Goal: Obtain resource: Download file/media

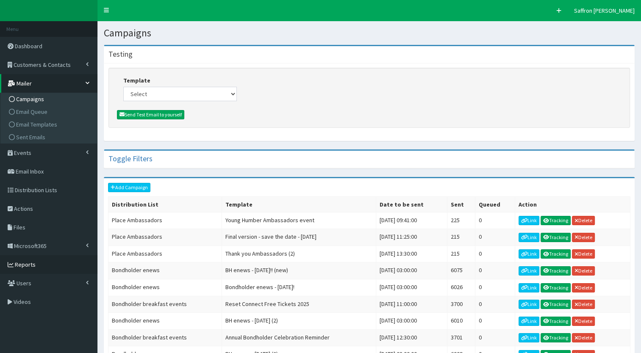
click at [42, 264] on link "Reports" at bounding box center [48, 264] width 97 height 19
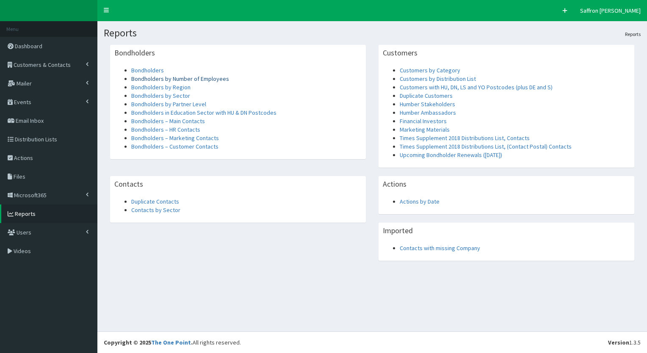
click at [191, 80] on link "Bondholders by Number of Employees" at bounding box center [180, 79] width 98 height 8
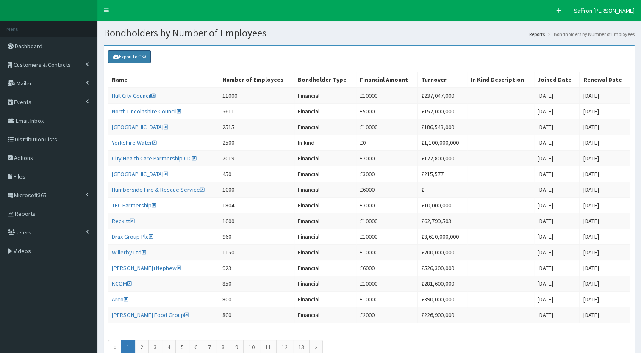
click at [135, 57] on link "Export to CSV" at bounding box center [129, 56] width 43 height 13
drag, startPoint x: 219, startPoint y: 69, endPoint x: 173, endPoint y: 67, distance: 45.8
click at [219, 69] on div "Name Number of Employees Bondholder Type Financial Amount Turnover In Kind Desc…" at bounding box center [369, 218] width 531 height 302
click at [147, 60] on link "Export to CSV" at bounding box center [129, 56] width 43 height 13
click at [285, 64] on div "Export to CSV" at bounding box center [369, 56] width 531 height 21
